Goal: Task Accomplishment & Management: Manage account settings

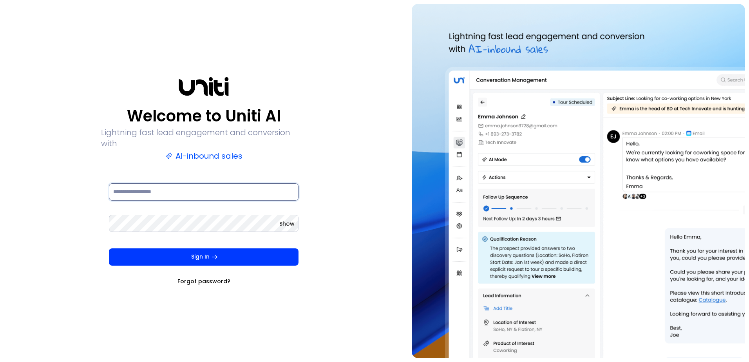
click at [224, 186] on input at bounding box center [203, 191] width 189 height 17
type input "**********"
click at [109, 248] on button "Sign In" at bounding box center [203, 256] width 189 height 17
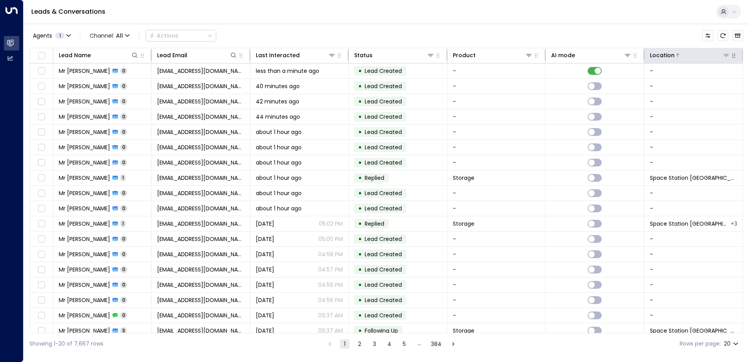
click at [723, 58] on icon at bounding box center [726, 55] width 6 height 6
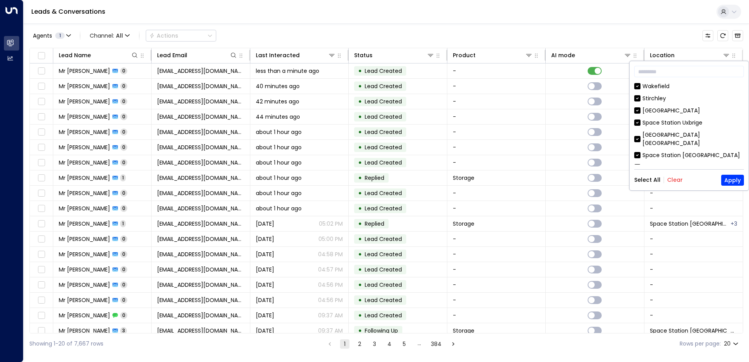
click at [672, 179] on button "Clear" at bounding box center [675, 180] width 16 height 6
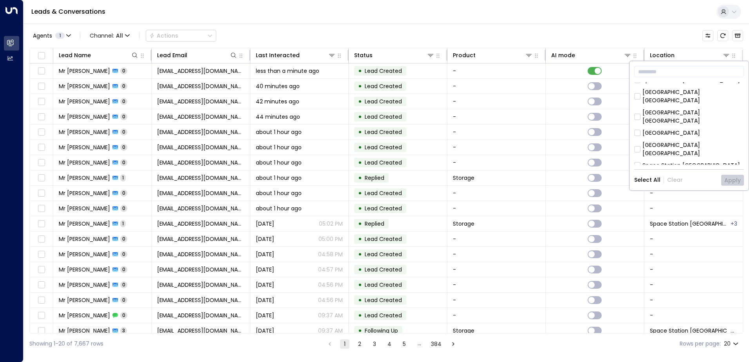
scroll to position [254, 0]
click at [653, 161] on div "Space Station [GEOGRAPHIC_DATA]" at bounding box center [690, 165] width 97 height 8
click at [732, 181] on button "Apply" at bounding box center [732, 180] width 23 height 11
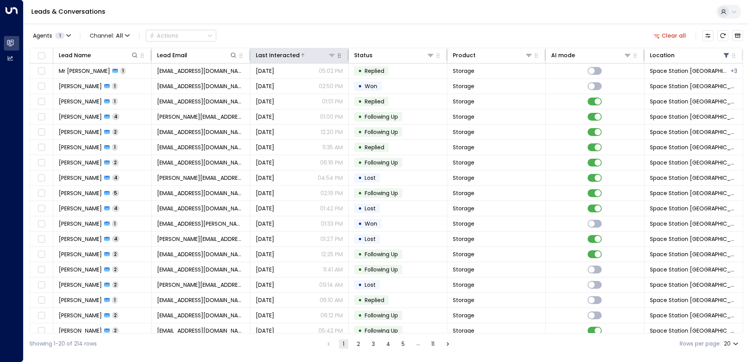
click at [290, 55] on div "Last Interacted" at bounding box center [278, 55] width 44 height 9
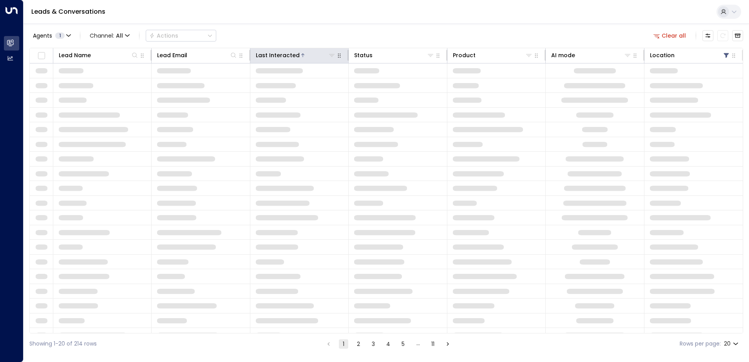
click at [294, 55] on div "Last Interacted" at bounding box center [278, 55] width 44 height 9
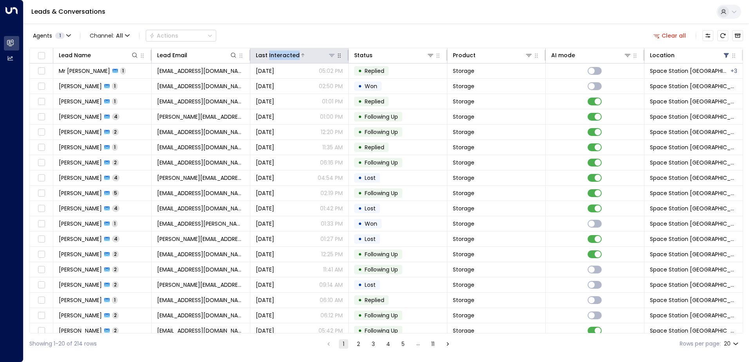
click at [294, 55] on div "Last Interacted" at bounding box center [278, 55] width 44 height 9
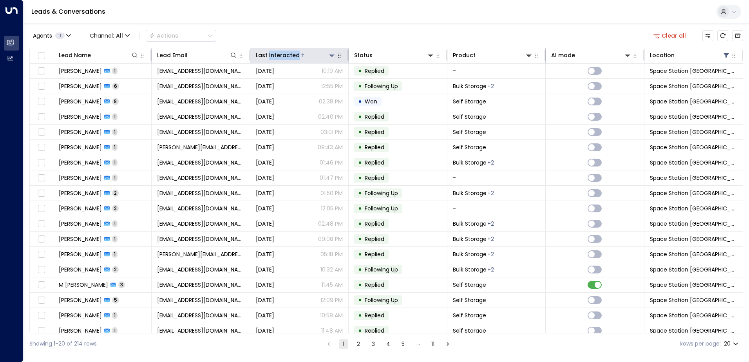
drag, startPoint x: 294, startPoint y: 55, endPoint x: 285, endPoint y: 56, distance: 8.6
click at [285, 56] on div "Last Interacted" at bounding box center [278, 55] width 44 height 9
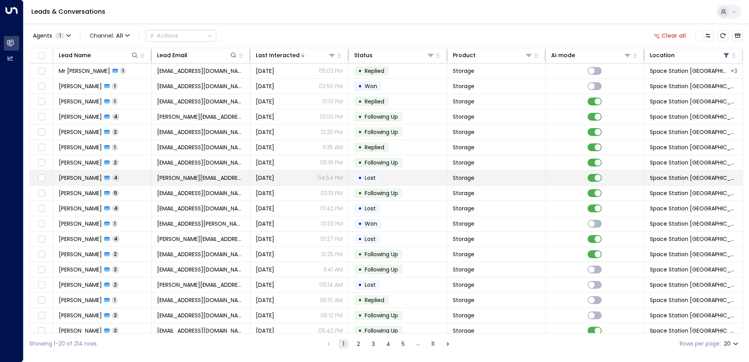
scroll to position [38, 0]
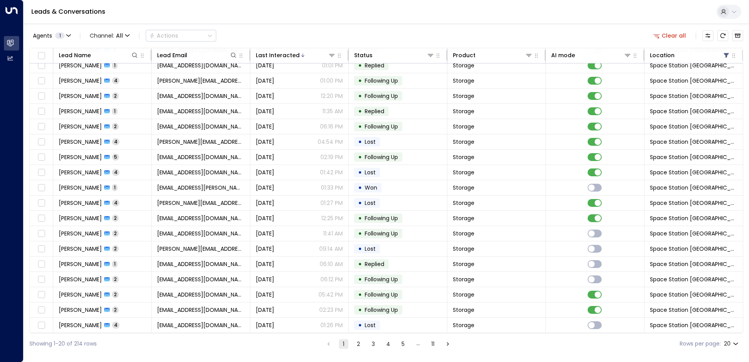
click at [357, 343] on button "2" at bounding box center [358, 343] width 9 height 9
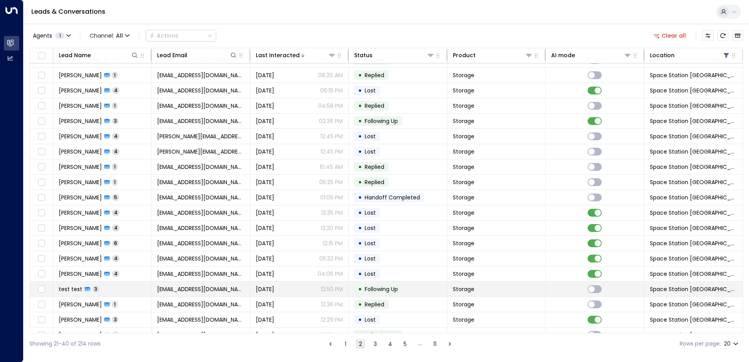
scroll to position [38, 0]
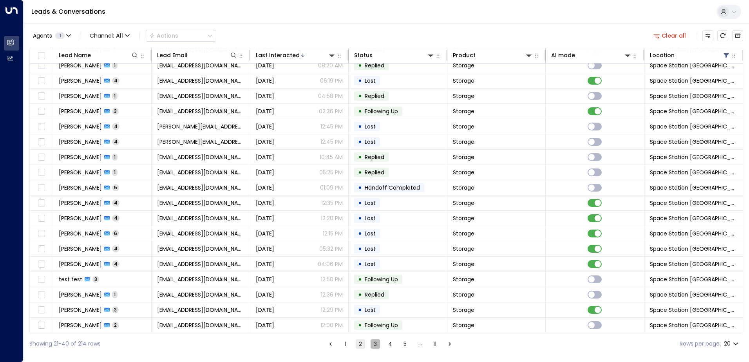
click at [375, 346] on button "3" at bounding box center [374, 343] width 9 height 9
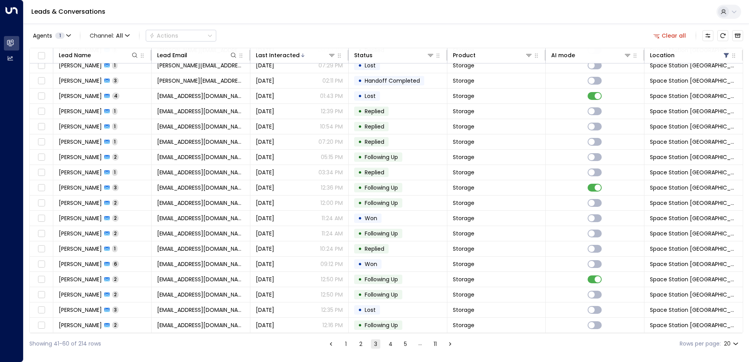
click at [392, 347] on button "4" at bounding box center [390, 343] width 9 height 9
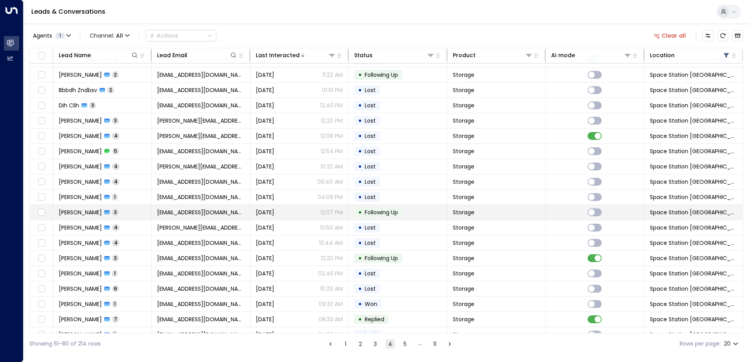
scroll to position [38, 0]
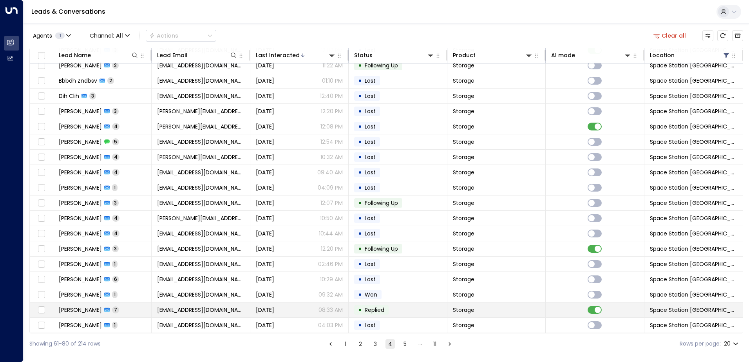
click at [202, 308] on span "[EMAIL_ADDRESS][DOMAIN_NAME]" at bounding box center [200, 310] width 87 height 8
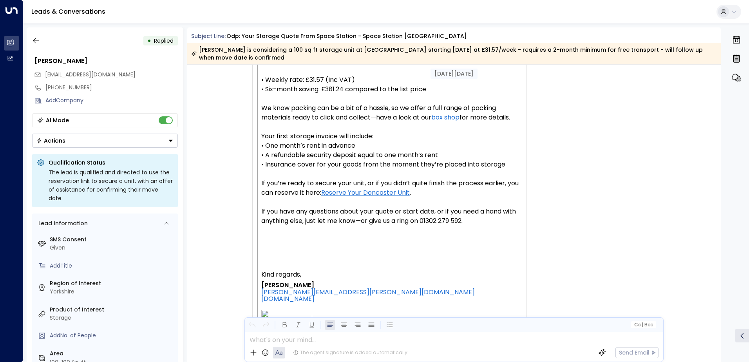
scroll to position [744, 0]
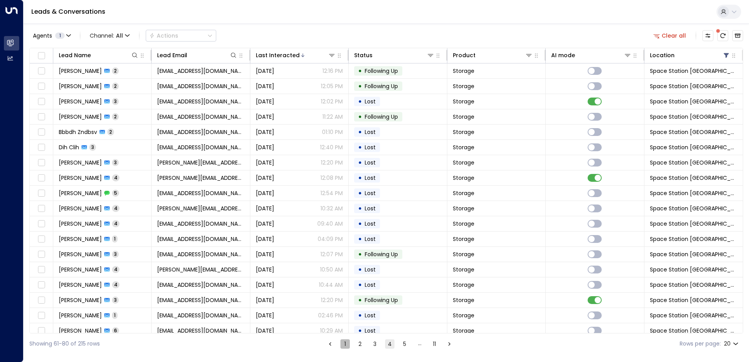
click at [342, 345] on button "1" at bounding box center [344, 343] width 9 height 9
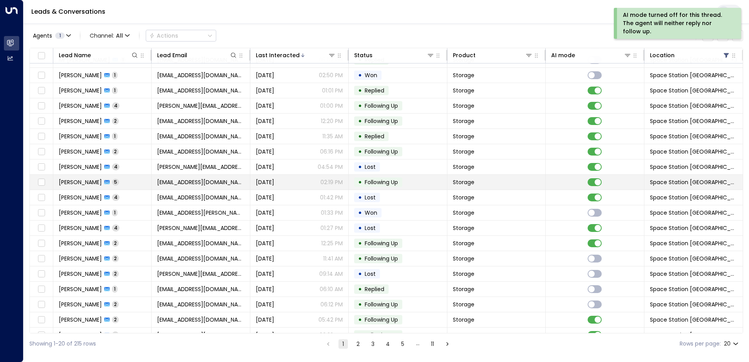
scroll to position [38, 0]
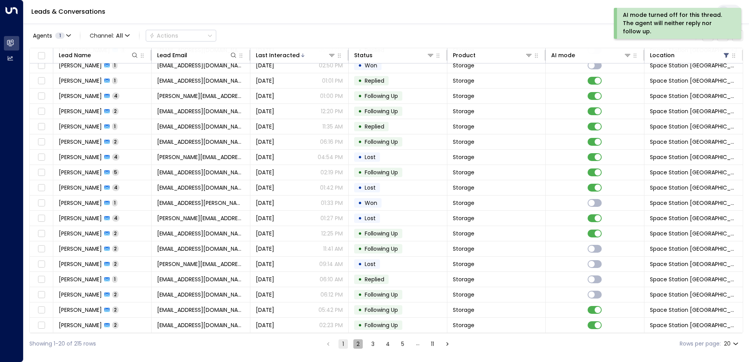
click at [359, 343] on button "2" at bounding box center [357, 343] width 9 height 9
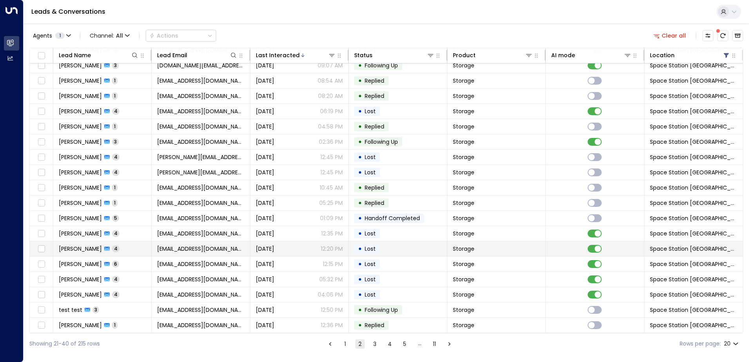
scroll to position [38, 0]
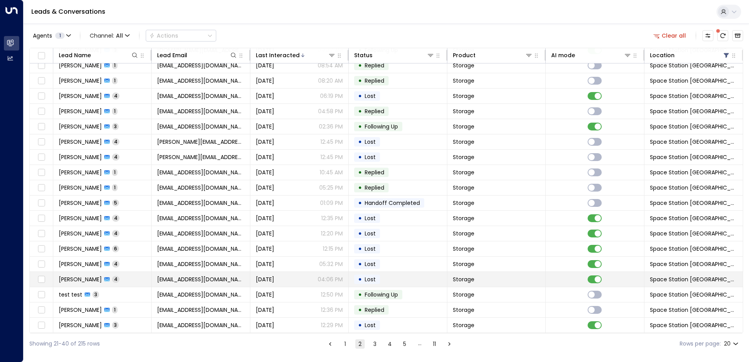
click at [180, 276] on span "[EMAIL_ADDRESS][DOMAIN_NAME]" at bounding box center [200, 279] width 87 height 8
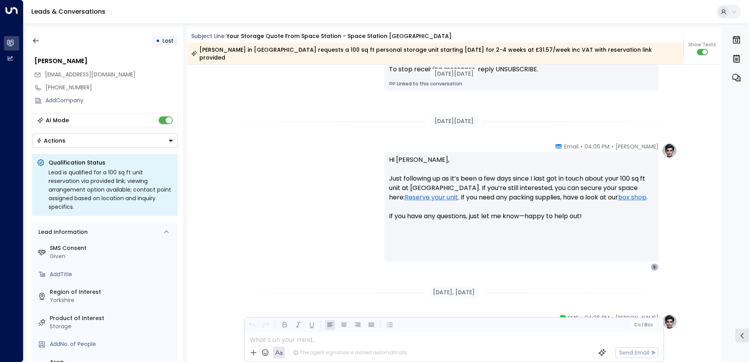
scroll to position [794, 0]
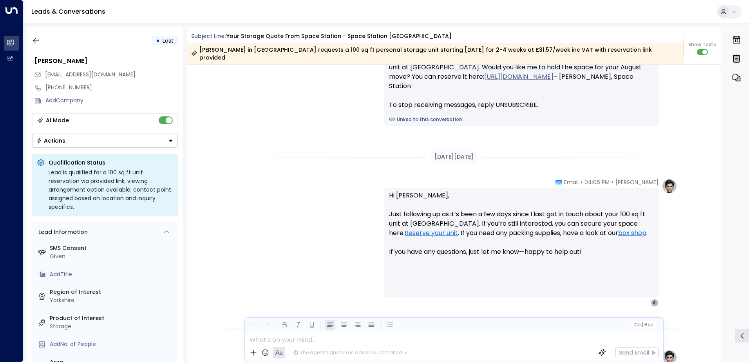
click at [150, 148] on div "• Lost [PERSON_NAME] [PERSON_NAME][EMAIL_ADDRESS][DOMAIN_NAME] [PHONE_NUMBER] A…" at bounding box center [105, 194] width 157 height 334
click at [144, 141] on button "Actions" at bounding box center [105, 140] width 146 height 14
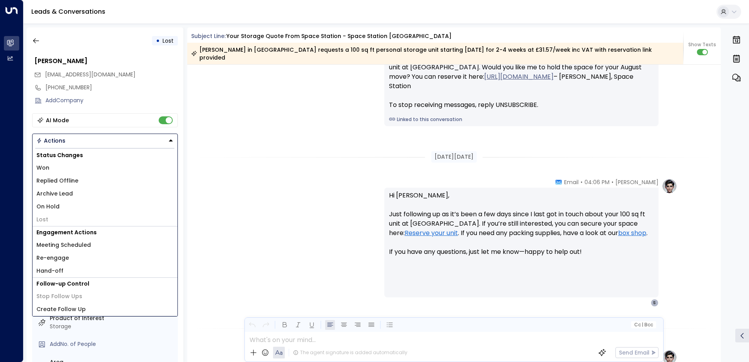
click at [144, 141] on button "Actions" at bounding box center [105, 140] width 146 height 14
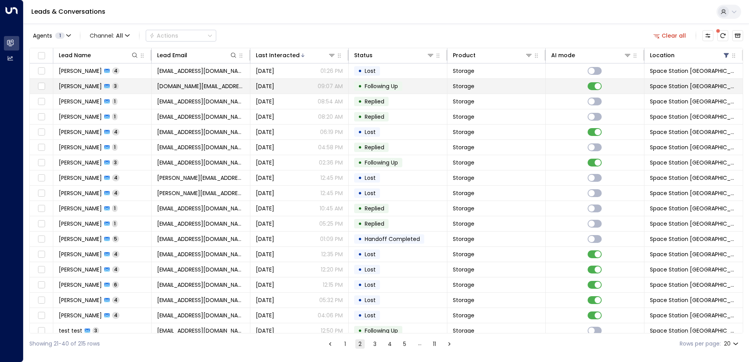
click at [469, 81] on td "Storage" at bounding box center [496, 86] width 98 height 15
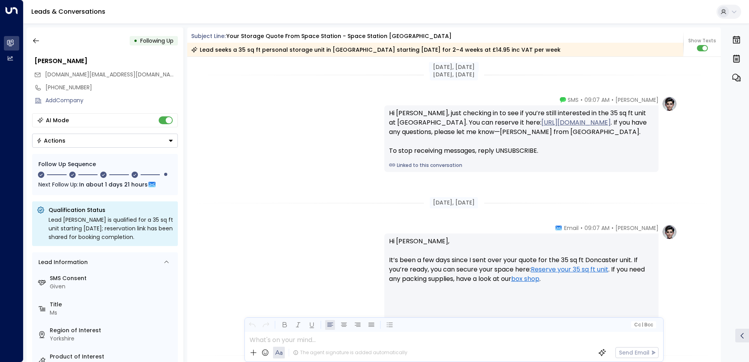
scroll to position [832, 0]
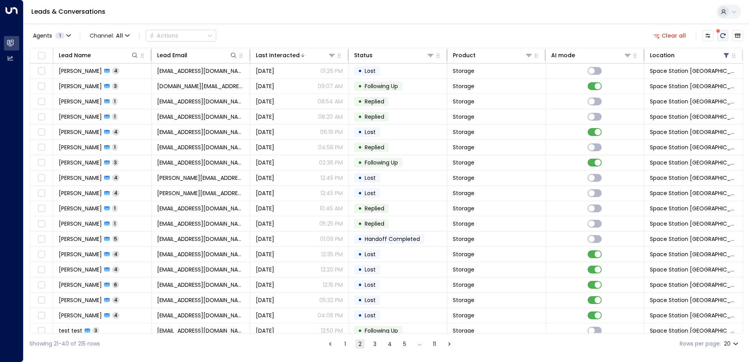
click at [725, 34] on icon "There are new threads available. Refresh the grid to view the latest updates." at bounding box center [722, 35] width 5 height 5
